Goal: Ask a question

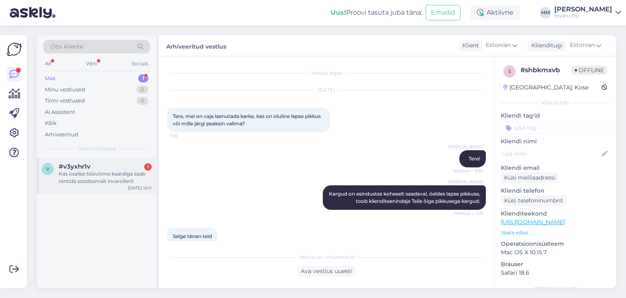
scroll to position [80, 0]
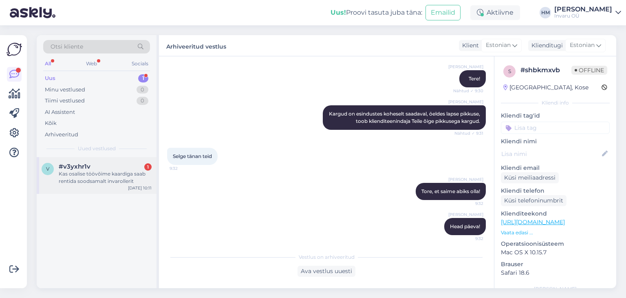
click at [84, 173] on div "Kas osalise töövõime kaardiga saab rentida soodsamalt invarollerit" at bounding box center [105, 177] width 93 height 15
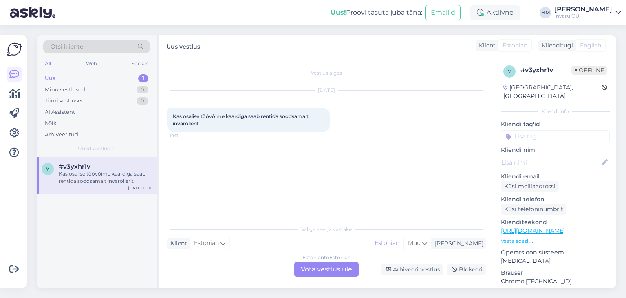
click at [330, 266] on div "Estonian to Estonian Võta vestlus üle" at bounding box center [326, 269] width 64 height 15
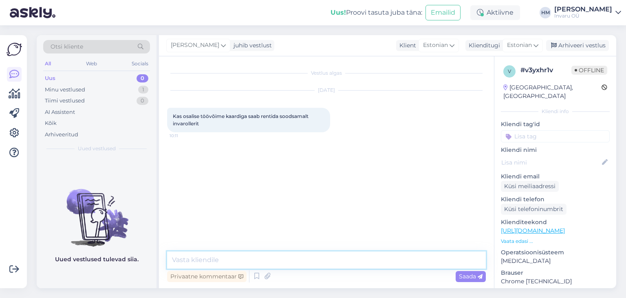
click at [279, 264] on textarea at bounding box center [326, 259] width 319 height 17
type textarea "Tere!"
click at [182, 260] on textarea "Kui Teil on määratud" at bounding box center [326, 259] width 319 height 17
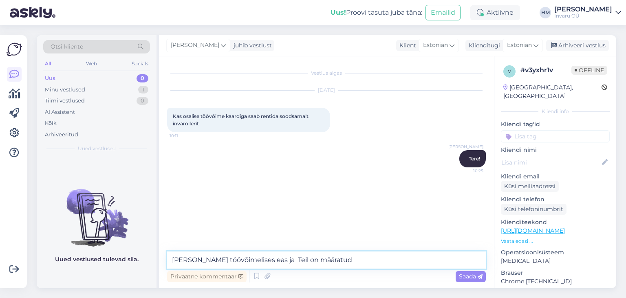
click at [327, 259] on textarea "[PERSON_NAME] töövõimelises eas ja Teil on määratud" at bounding box center [326, 259] width 319 height 17
click at [381, 260] on textarea "[PERSON_NAME] töövõimelises eas ja Teil on määratud töövõime [PERSON_NAME] siis…" at bounding box center [326, 259] width 319 height 17
click at [449, 261] on textarea "[PERSON_NAME] töövõimelises eas ja Teil on määratud töövõime [PERSON_NAME], sii…" at bounding box center [326, 259] width 319 height 17
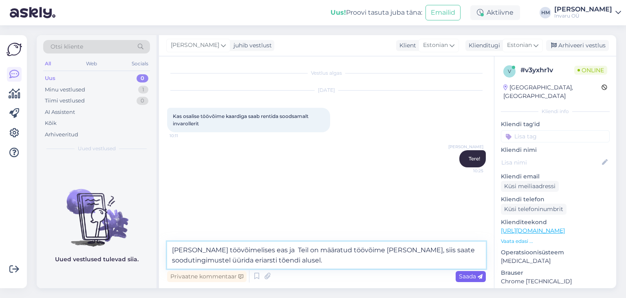
type textarea "[PERSON_NAME] töövõimelises eas ja Teil on määratud töövõime [PERSON_NAME], sii…"
click at [465, 277] on span "Saada" at bounding box center [471, 275] width 24 height 7
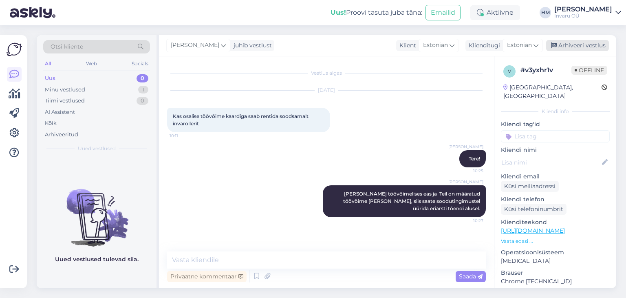
click at [595, 43] on div "Arhiveeri vestlus" at bounding box center [577, 45] width 63 height 11
